Goal: Transaction & Acquisition: Purchase product/service

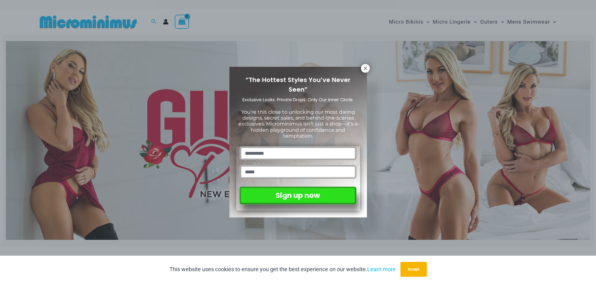
click at [365, 69] on icon at bounding box center [364, 67] width 3 height 3
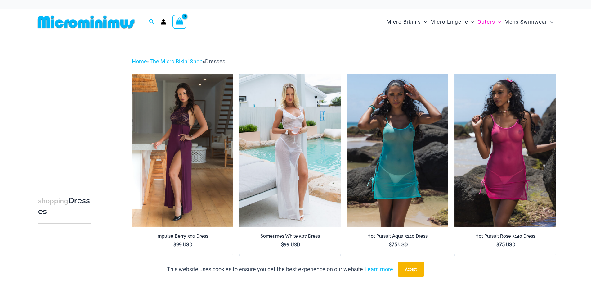
click at [239, 74] on img at bounding box center [239, 74] width 0 height 0
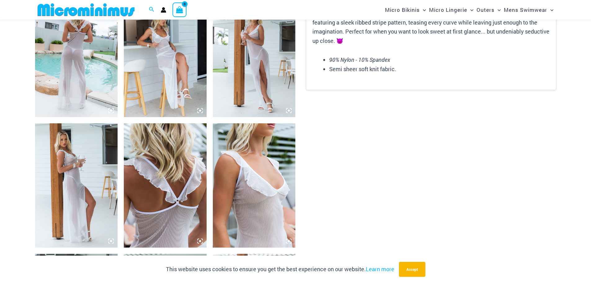
scroll to position [461, 0]
click at [267, 173] on img at bounding box center [254, 185] width 83 height 124
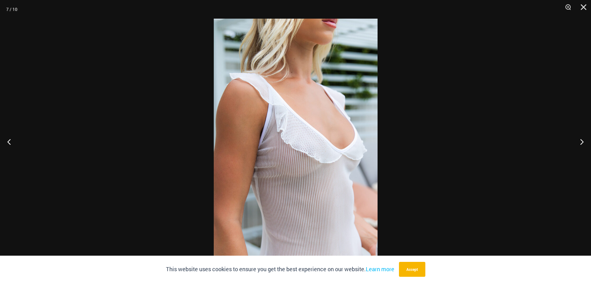
click at [303, 153] on img at bounding box center [296, 141] width 164 height 245
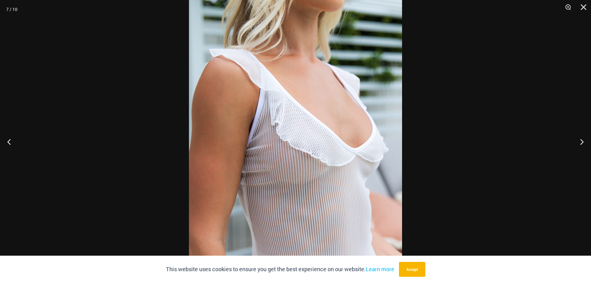
click at [584, 4] on button "Close" at bounding box center [582, 9] width 16 height 19
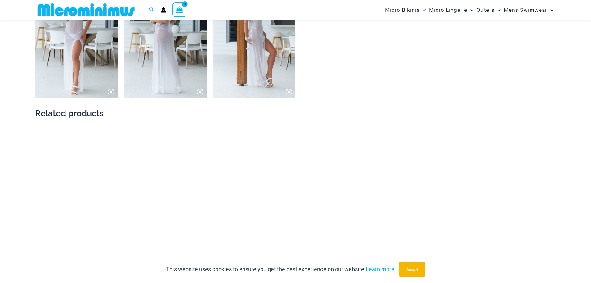
scroll to position [740, 0]
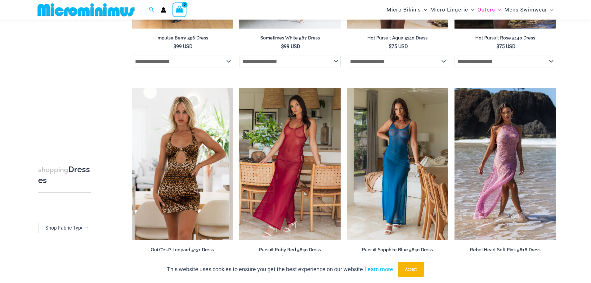
scroll to position [193, 0]
click at [239, 87] on img at bounding box center [239, 87] width 0 height 0
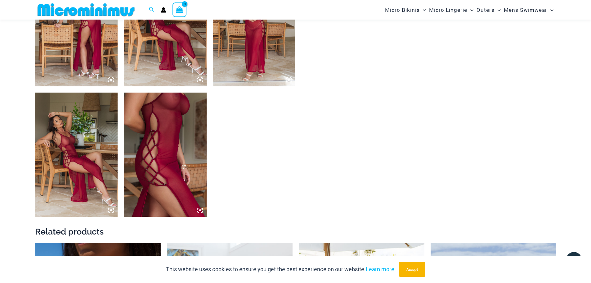
scroll to position [492, 0]
click at [170, 150] on img at bounding box center [165, 154] width 83 height 124
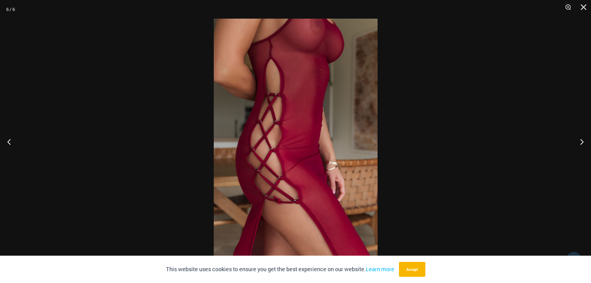
click at [582, 141] on button "Next" at bounding box center [579, 141] width 23 height 31
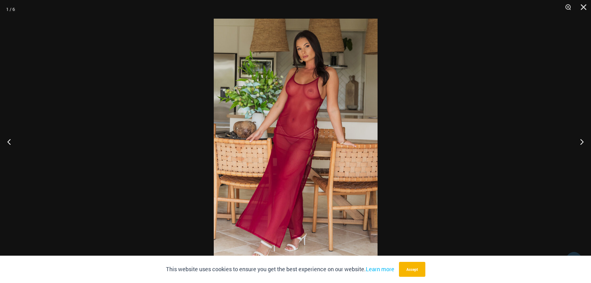
click at [316, 101] on img at bounding box center [296, 141] width 164 height 245
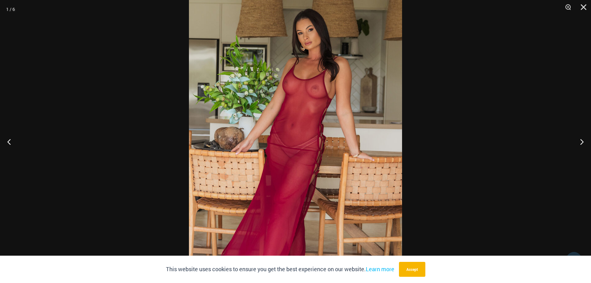
click at [580, 141] on button "Next" at bounding box center [579, 141] width 23 height 31
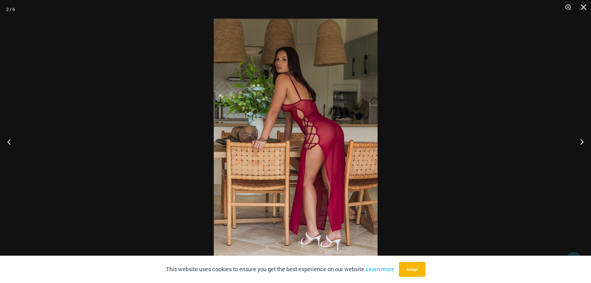
click at [580, 140] on button "Next" at bounding box center [579, 141] width 23 height 31
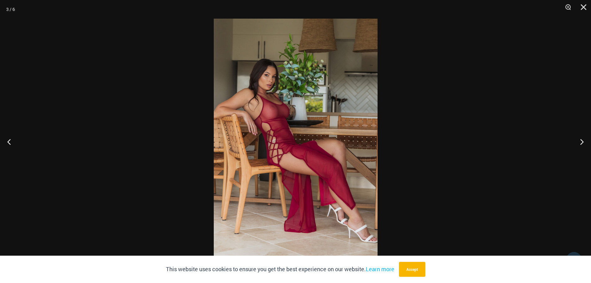
click at [582, 6] on button "Close" at bounding box center [582, 9] width 16 height 19
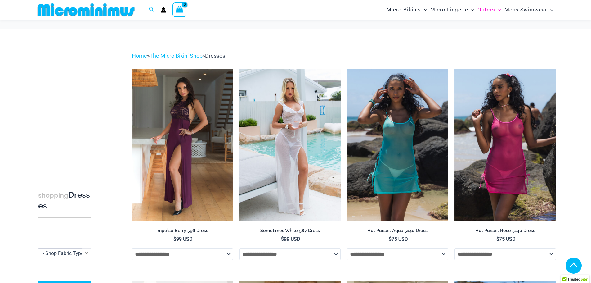
scroll to position [193, 0]
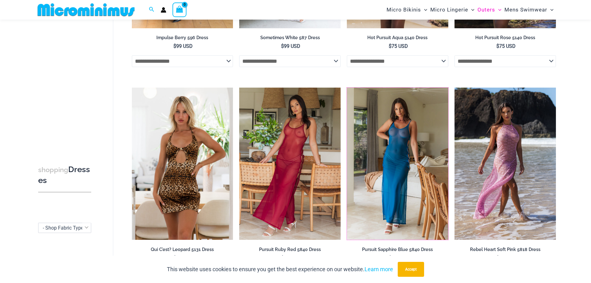
click at [347, 87] on img at bounding box center [347, 87] width 0 height 0
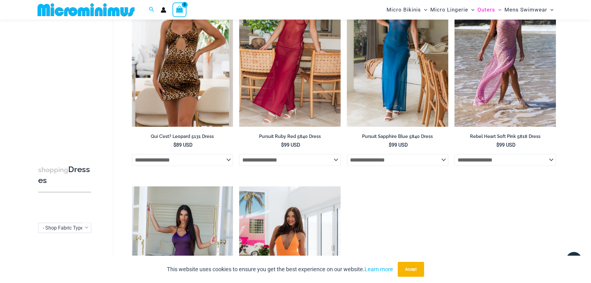
scroll to position [306, 0]
click at [339, 159] on select "**********" at bounding box center [289, 159] width 101 height 12
click at [430, 200] on ul "**********" at bounding box center [344, 79] width 424 height 635
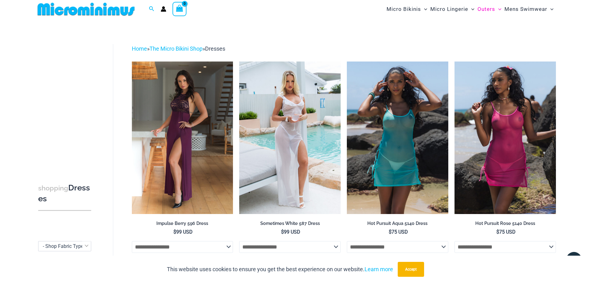
scroll to position [0, 0]
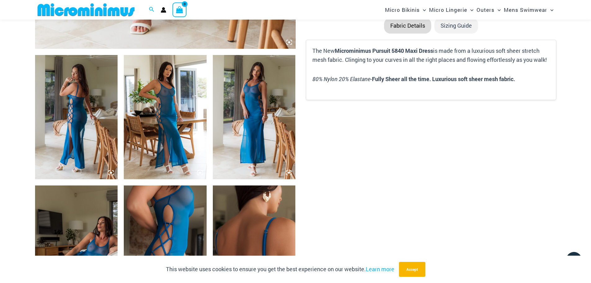
scroll to position [398, 0]
click at [173, 123] on img at bounding box center [165, 117] width 83 height 124
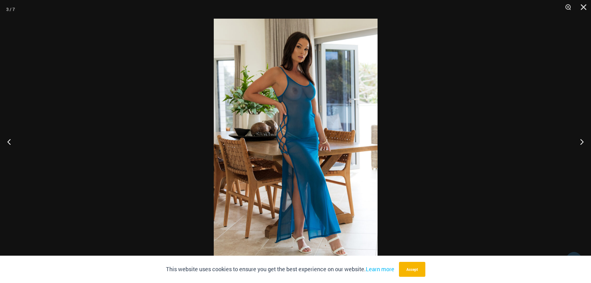
click at [305, 87] on img at bounding box center [296, 141] width 164 height 245
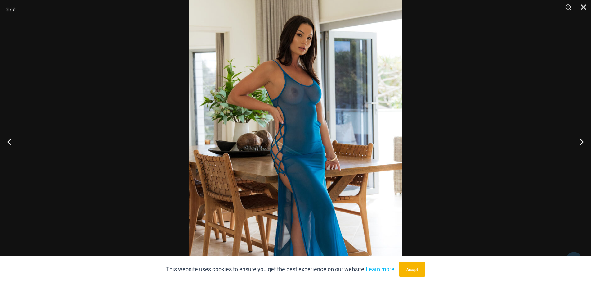
click at [583, 6] on button "Close" at bounding box center [582, 9] width 16 height 19
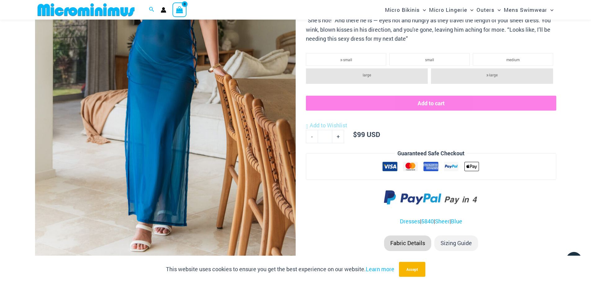
scroll to position [181, 0]
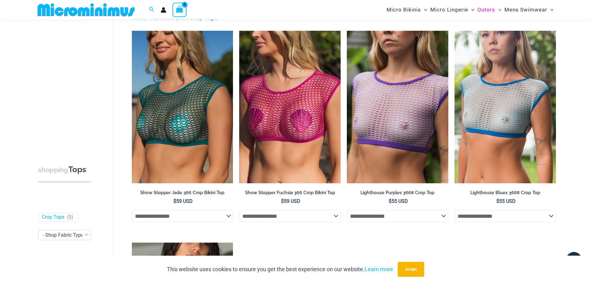
scroll to position [38, 0]
click at [132, 31] on img at bounding box center [132, 31] width 0 height 0
click at [347, 31] on img at bounding box center [347, 31] width 0 height 0
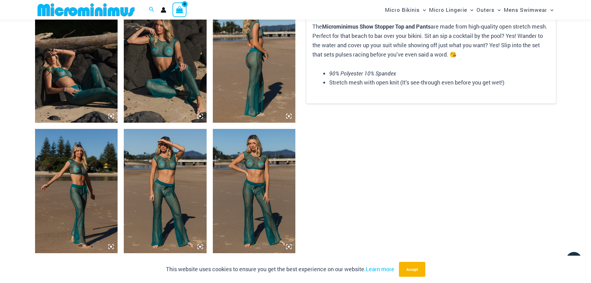
scroll to position [587, 0]
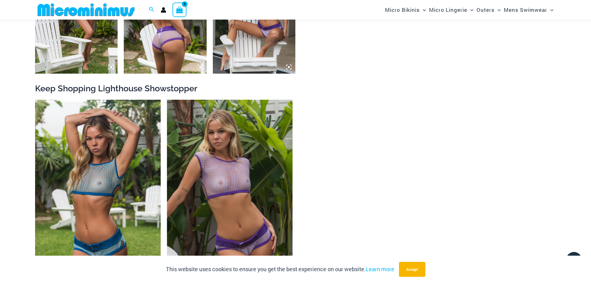
scroll to position [635, 0]
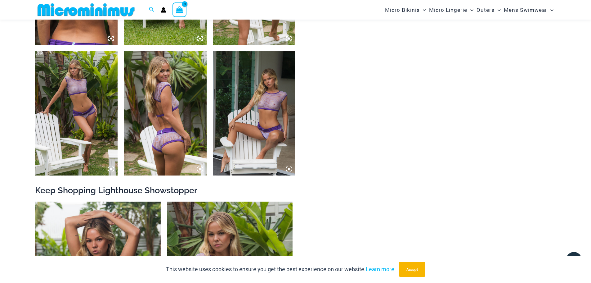
click at [266, 124] on img at bounding box center [254, 113] width 83 height 124
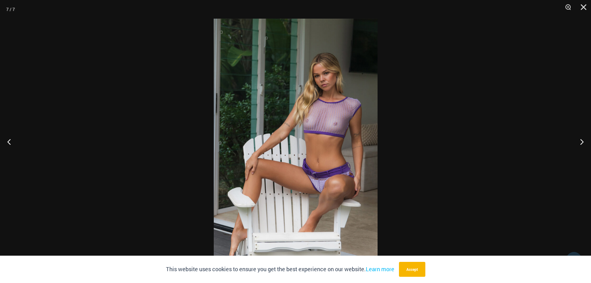
click at [335, 103] on img at bounding box center [296, 141] width 164 height 245
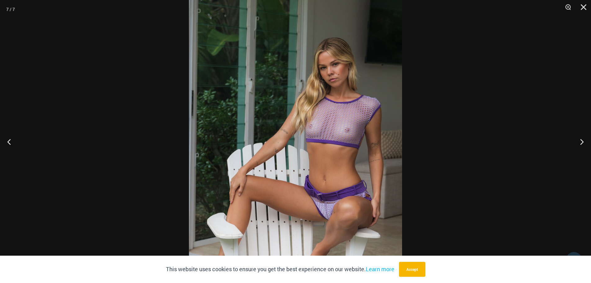
click at [580, 141] on button "Next" at bounding box center [579, 141] width 23 height 31
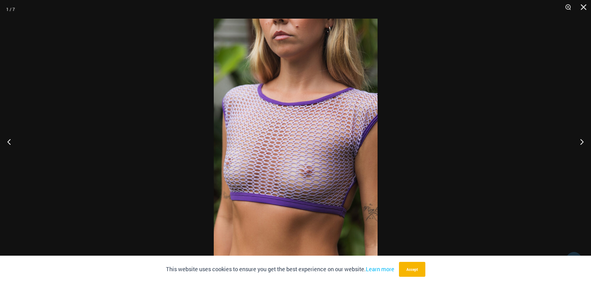
click at [329, 165] on img at bounding box center [296, 141] width 164 height 245
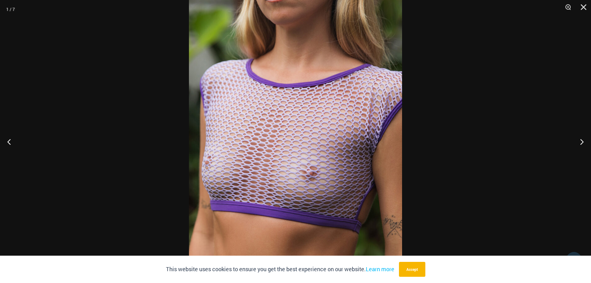
click at [586, 6] on button "Close" at bounding box center [582, 9] width 16 height 19
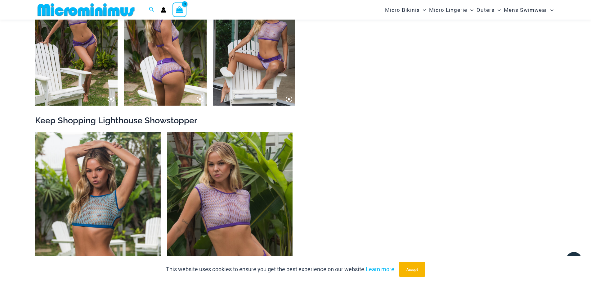
scroll to position [604, 0]
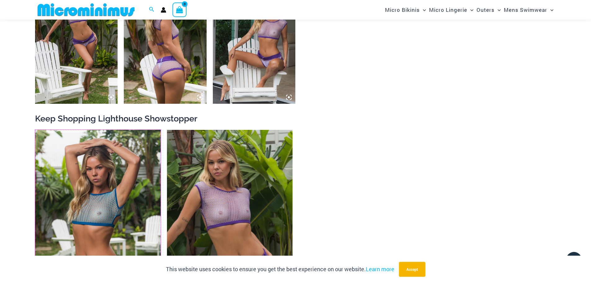
click at [35, 130] on img at bounding box center [35, 130] width 0 height 0
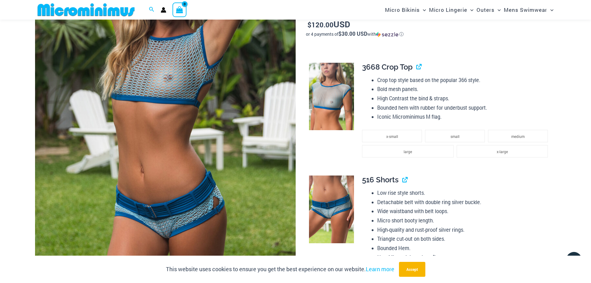
scroll to position [151, 0]
click at [318, 81] on img at bounding box center [331, 97] width 45 height 68
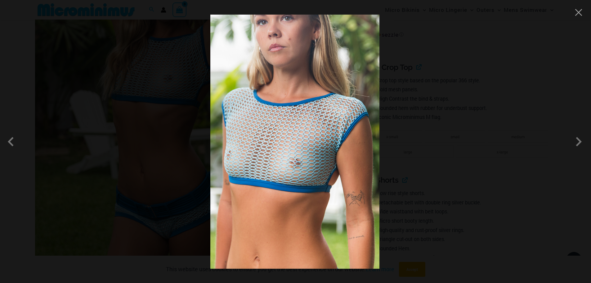
click at [278, 165] on img at bounding box center [294, 142] width 169 height 254
click at [575, 142] on span at bounding box center [578, 141] width 19 height 19
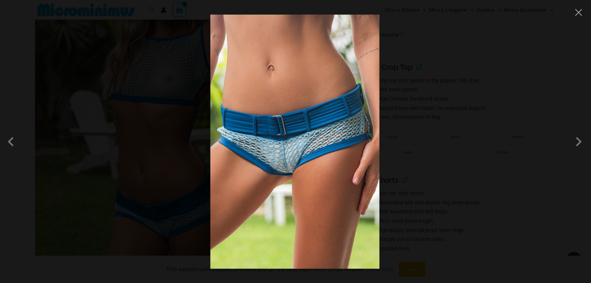
click at [577, 141] on span at bounding box center [578, 141] width 19 height 19
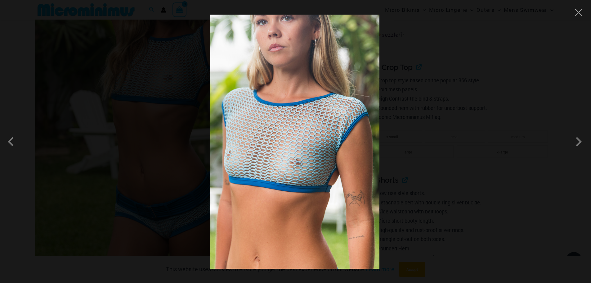
click at [577, 141] on span at bounding box center [578, 141] width 19 height 19
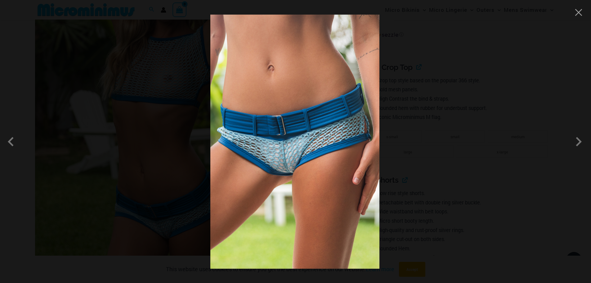
click at [577, 141] on span at bounding box center [578, 141] width 19 height 19
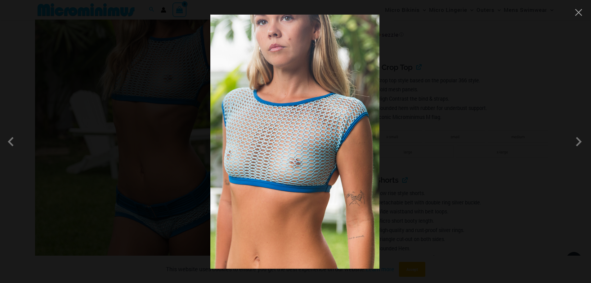
click at [324, 170] on img at bounding box center [294, 142] width 169 height 254
click at [578, 14] on button "Close" at bounding box center [578, 12] width 9 height 9
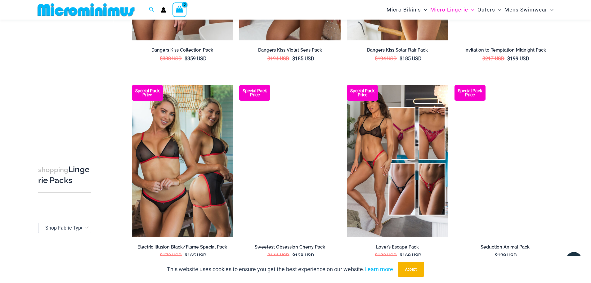
scroll to position [574, 0]
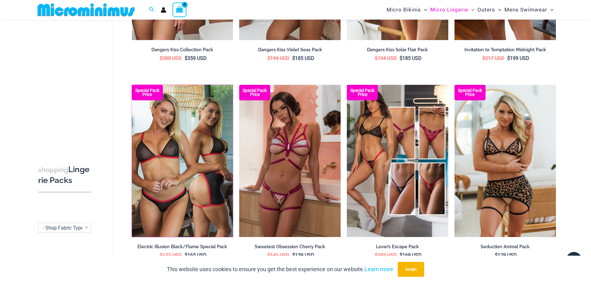
click at [132, 85] on img at bounding box center [132, 85] width 0 height 0
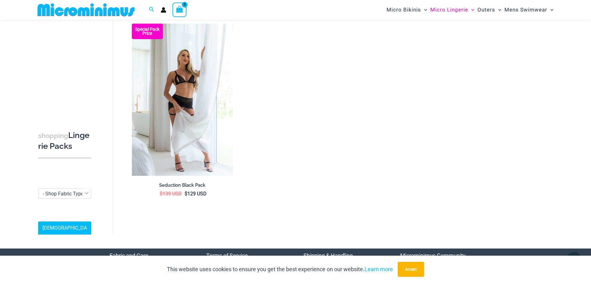
scroll to position [1029, 0]
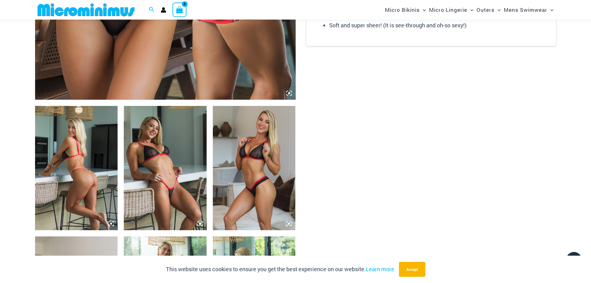
scroll to position [347, 0]
click at [235, 170] on img at bounding box center [254, 168] width 83 height 124
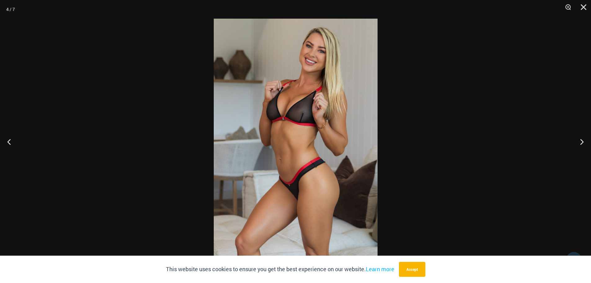
click at [309, 120] on img at bounding box center [296, 141] width 164 height 245
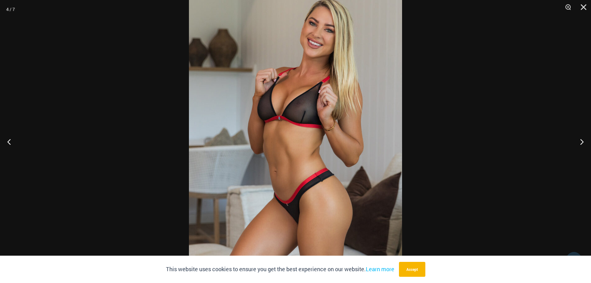
click at [578, 9] on button "Close" at bounding box center [582, 9] width 16 height 19
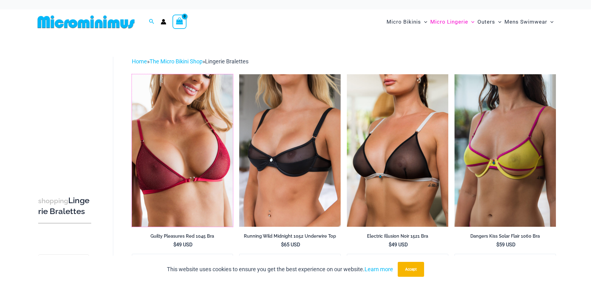
click at [132, 74] on img at bounding box center [132, 74] width 0 height 0
click at [239, 74] on img at bounding box center [239, 74] width 0 height 0
click at [347, 74] on img at bounding box center [347, 74] width 0 height 0
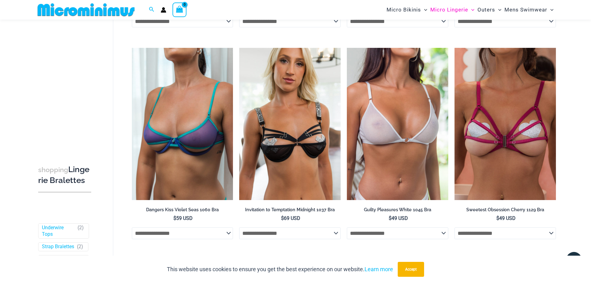
scroll to position [233, 0]
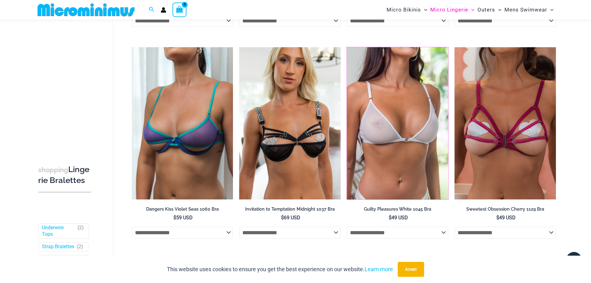
click at [347, 47] on img at bounding box center [347, 47] width 0 height 0
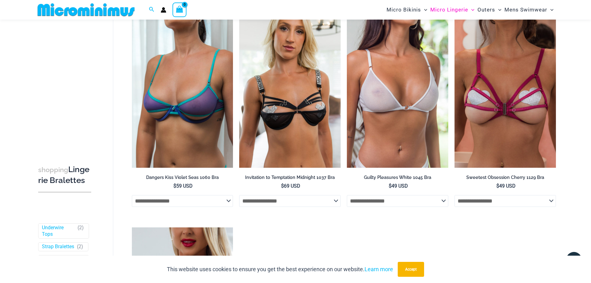
scroll to position [264, 0]
click at [456, 10] on span "Micro Lingerie" at bounding box center [449, 10] width 38 height 16
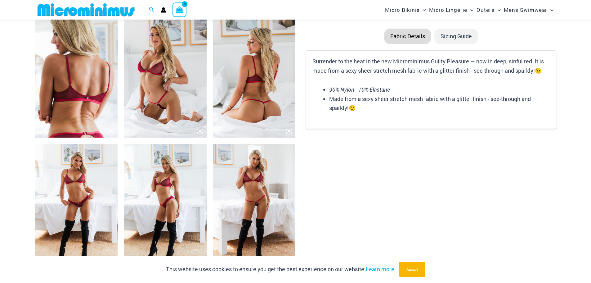
scroll to position [441, 0]
click at [154, 76] on img at bounding box center [165, 75] width 83 height 124
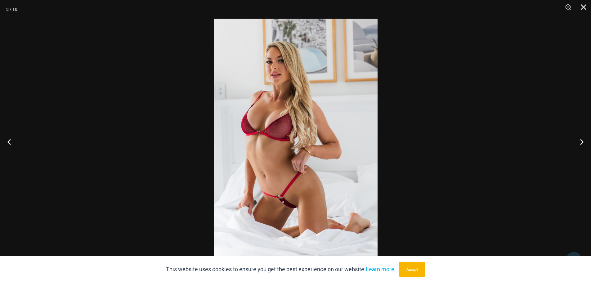
click at [320, 106] on img at bounding box center [296, 141] width 164 height 245
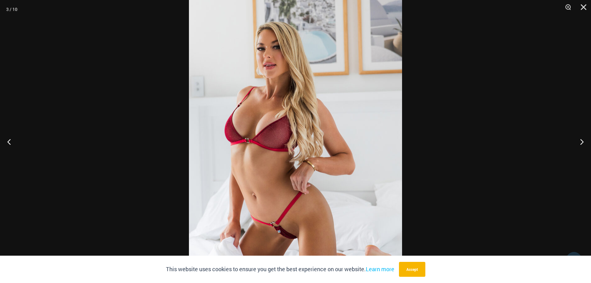
click at [584, 142] on button "Next" at bounding box center [579, 141] width 23 height 31
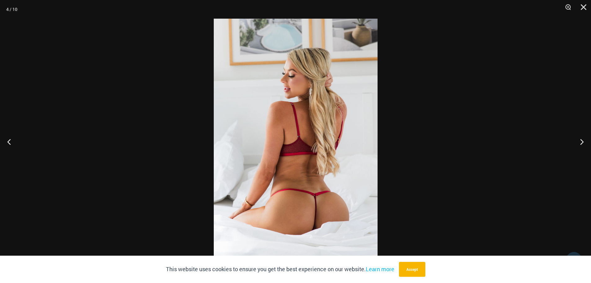
click at [584, 142] on button "Next" at bounding box center [579, 141] width 23 height 31
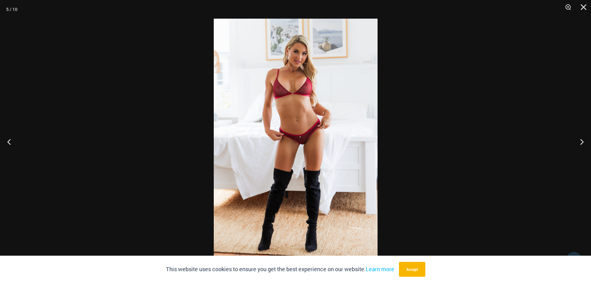
click at [584, 142] on button "Next" at bounding box center [579, 141] width 23 height 31
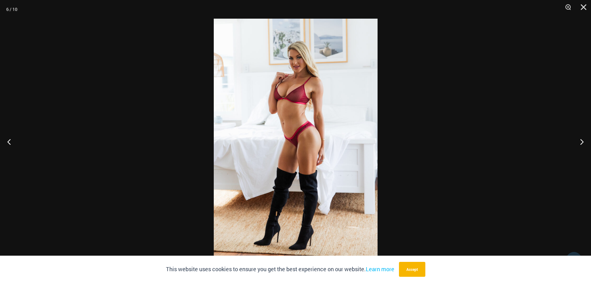
click at [584, 142] on button "Next" at bounding box center [579, 141] width 23 height 31
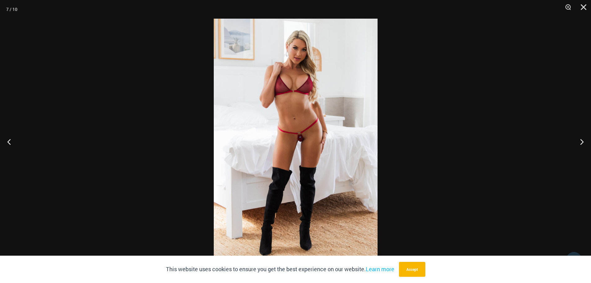
click at [584, 142] on button "Next" at bounding box center [579, 141] width 23 height 31
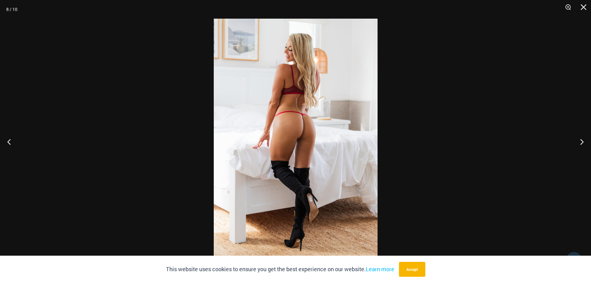
click at [584, 142] on button "Next" at bounding box center [579, 141] width 23 height 31
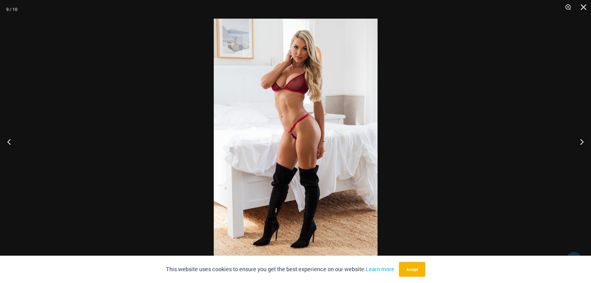
click at [584, 142] on button "Next" at bounding box center [579, 141] width 23 height 31
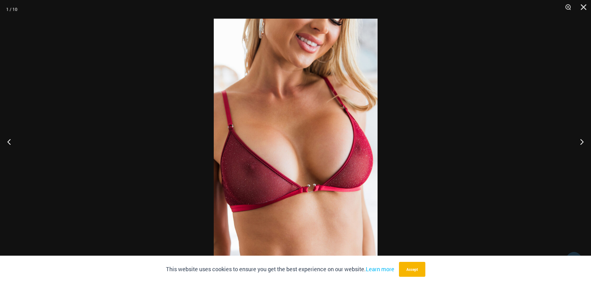
click at [286, 146] on img at bounding box center [296, 141] width 164 height 245
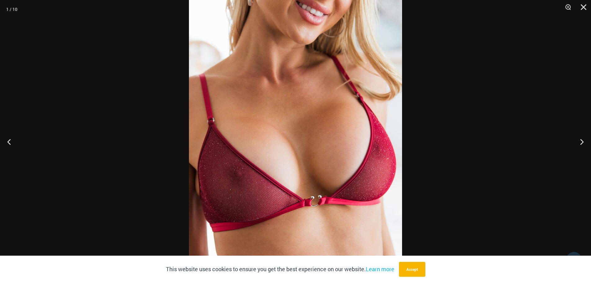
click at [582, 9] on button "Close" at bounding box center [582, 9] width 16 height 19
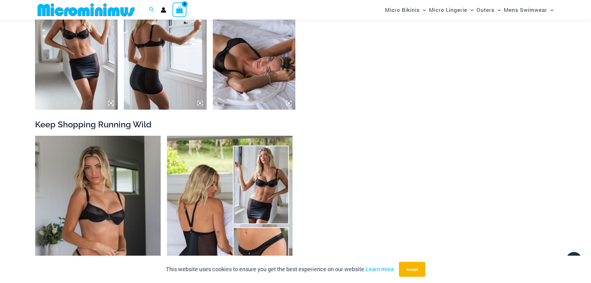
scroll to position [729, 0]
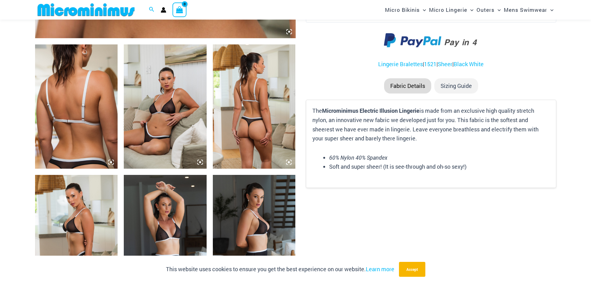
scroll to position [410, 0]
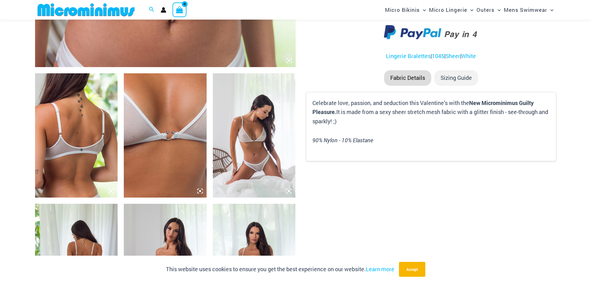
scroll to position [382, 0]
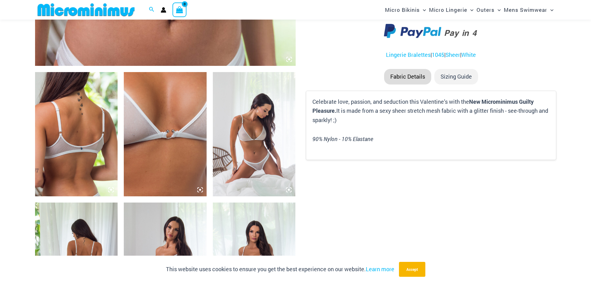
click at [188, 138] on img at bounding box center [165, 134] width 83 height 124
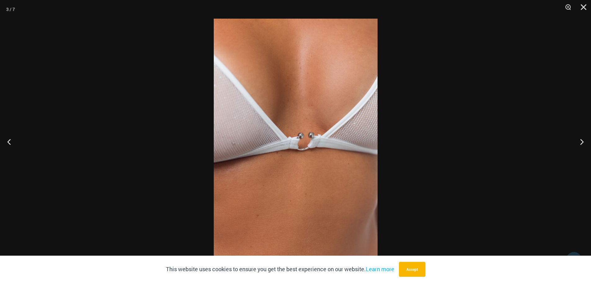
click at [585, 6] on button "Close" at bounding box center [582, 9] width 16 height 19
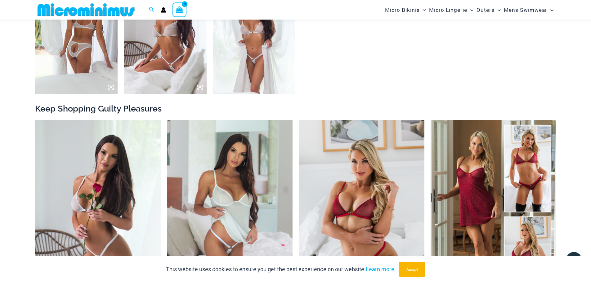
scroll to position [615, 0]
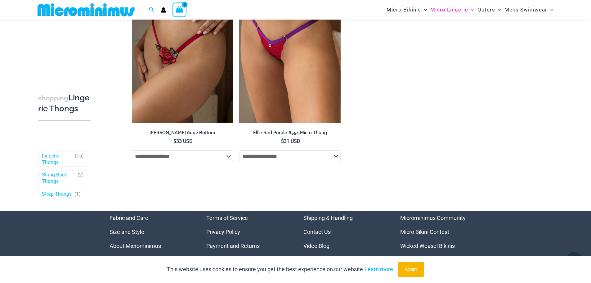
scroll to position [948, 0]
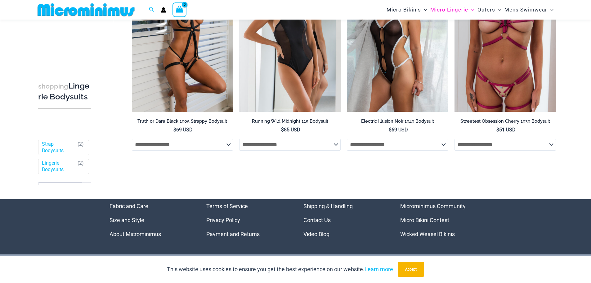
scroll to position [110, 0]
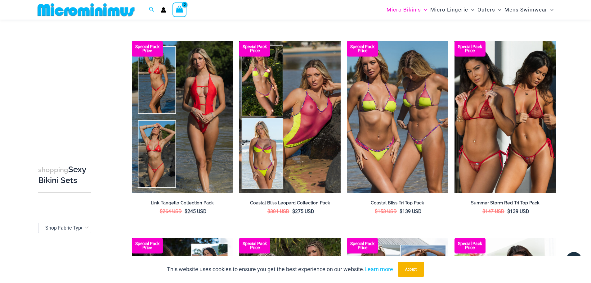
scroll to position [224, 0]
click at [454, 41] on img at bounding box center [454, 41] width 0 height 0
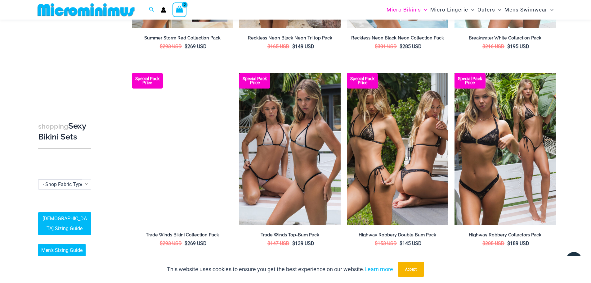
scroll to position [586, 0]
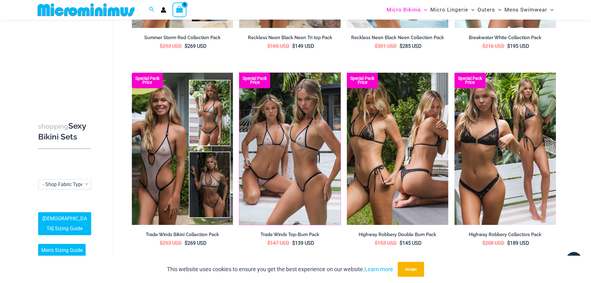
click at [239, 73] on img at bounding box center [239, 73] width 0 height 0
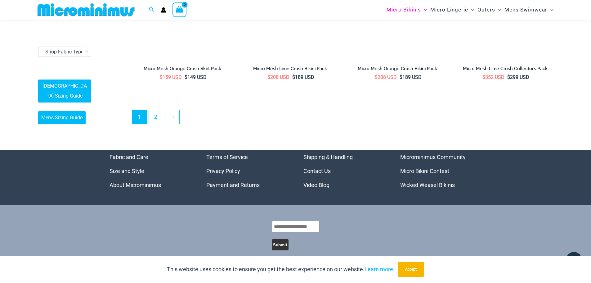
scroll to position [1545, 0]
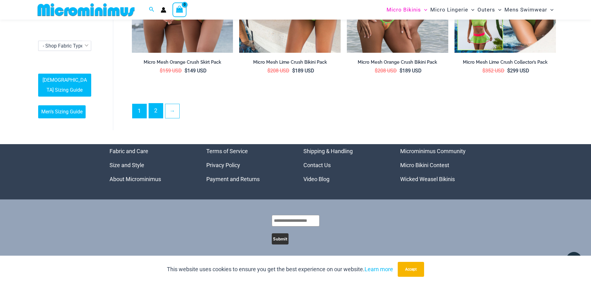
click at [155, 110] on link "2" at bounding box center [156, 110] width 14 height 15
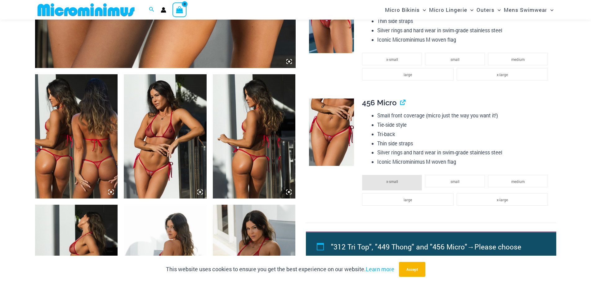
scroll to position [380, 0]
click at [141, 139] on img at bounding box center [165, 136] width 83 height 124
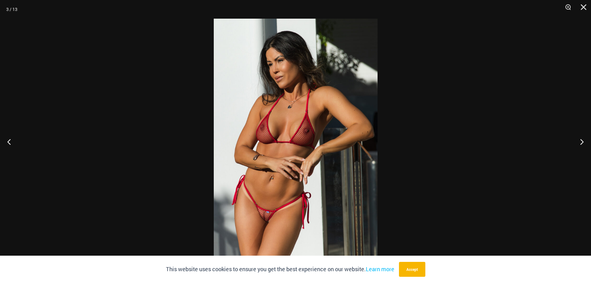
click at [306, 121] on img at bounding box center [296, 141] width 164 height 245
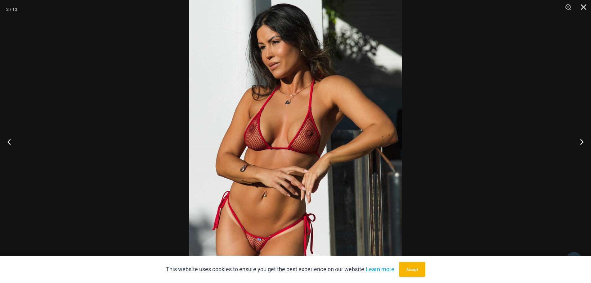
click at [585, 7] on button "Close" at bounding box center [582, 9] width 16 height 19
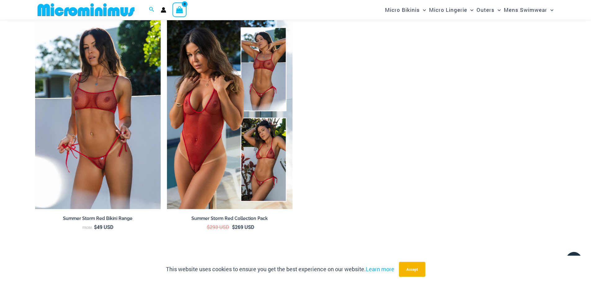
scroll to position [975, 0]
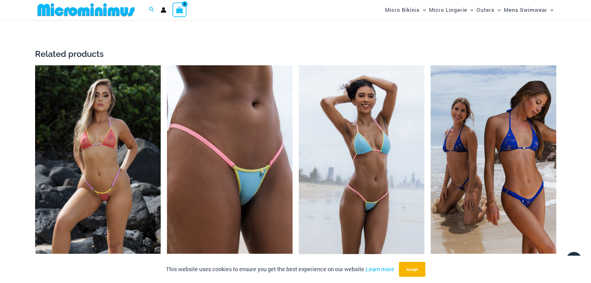
scroll to position [1185, 0]
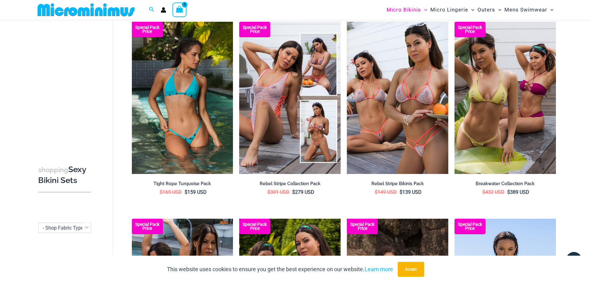
scroll to position [441, 0]
